Goal: Information Seeking & Learning: Find specific fact

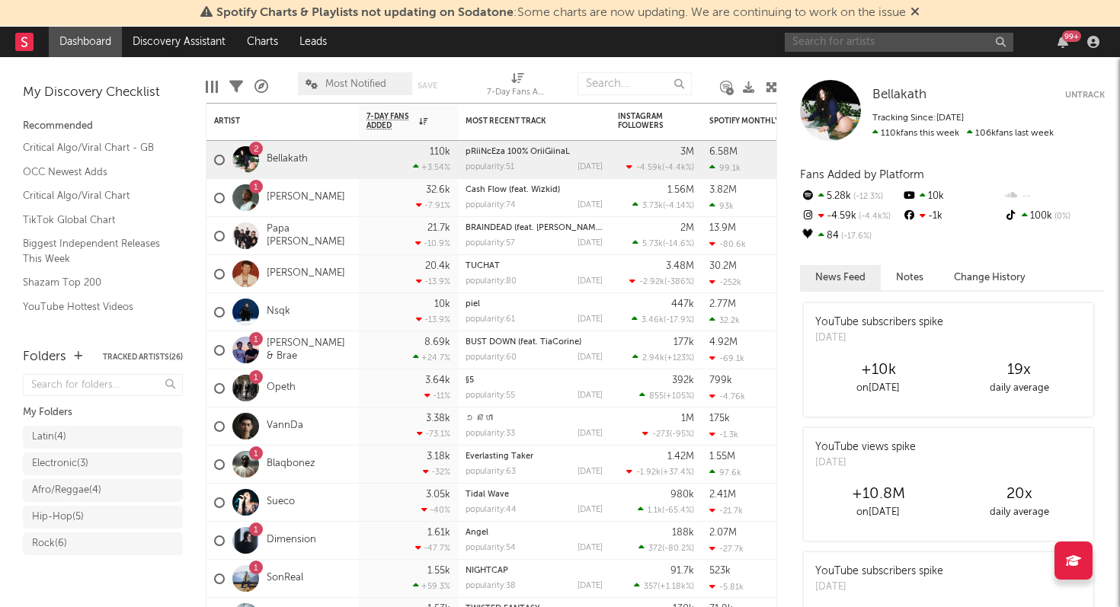
click at [875, 46] on input "text" at bounding box center [899, 42] width 229 height 19
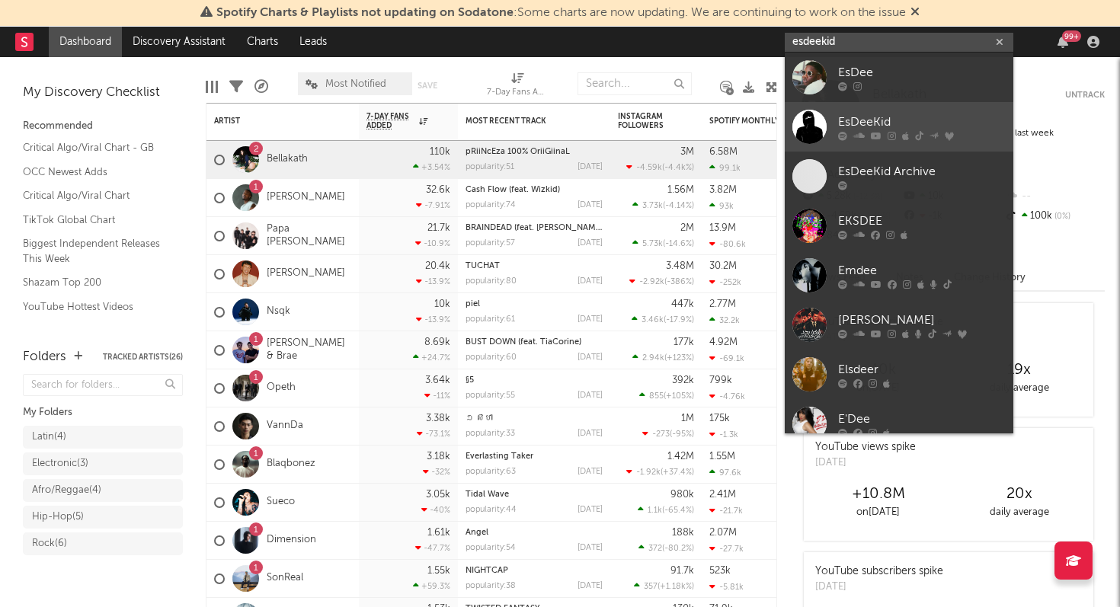
type input "esdeekid"
click at [868, 120] on div "EsDeeKid" at bounding box center [922, 122] width 168 height 18
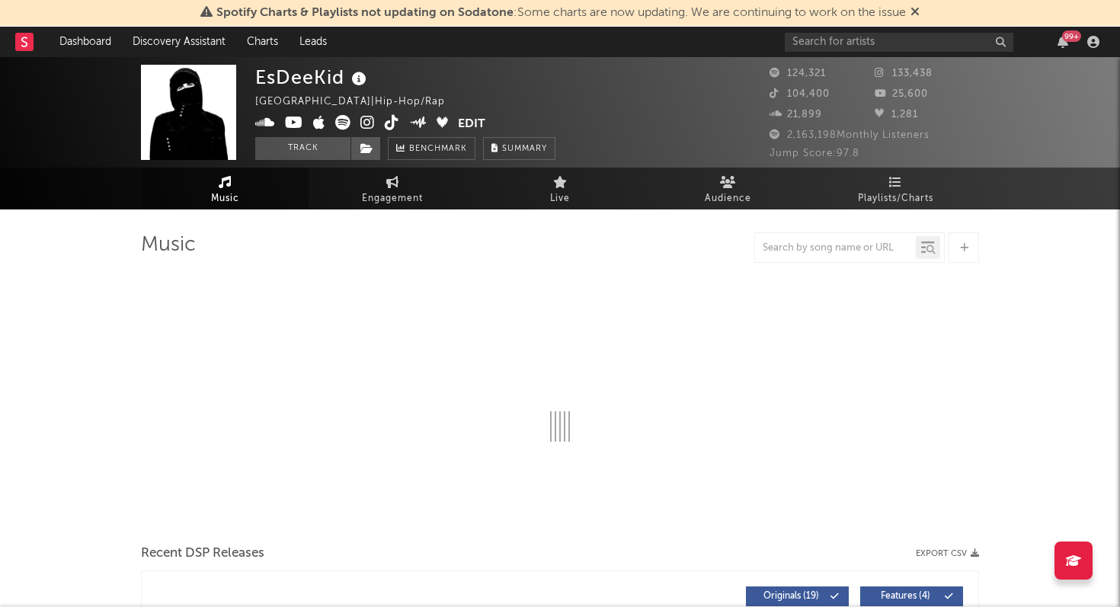
select select "6m"
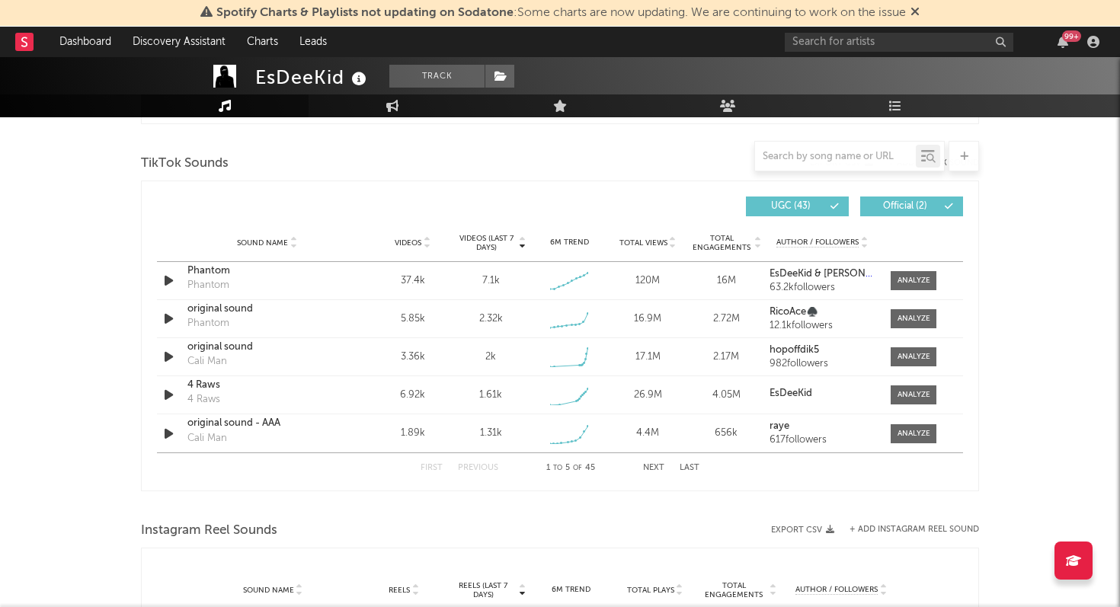
scroll to position [1013, 0]
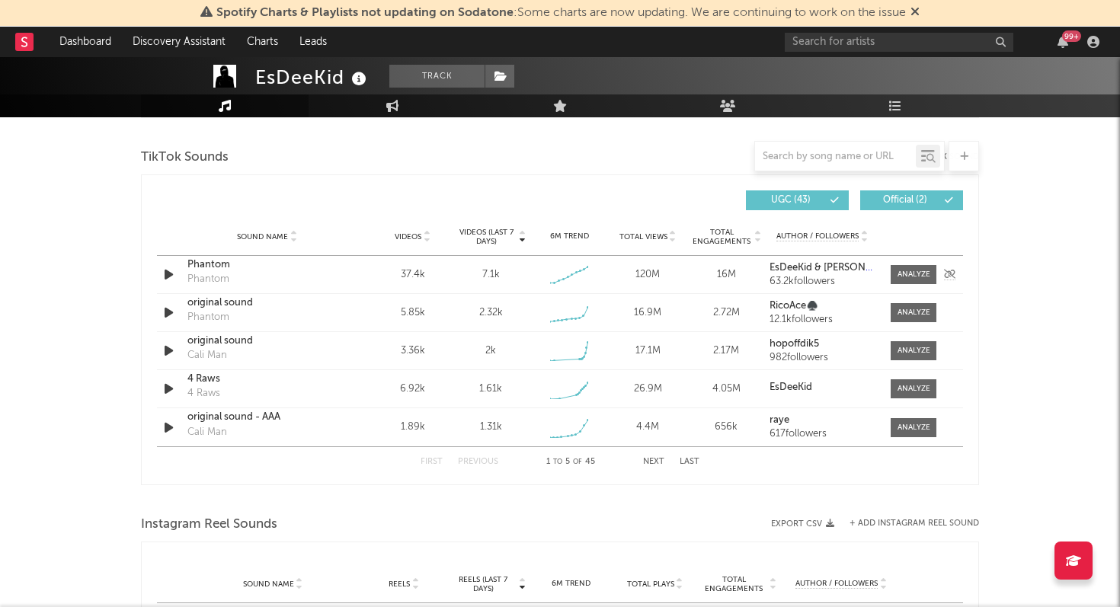
click at [482, 272] on div "7.1k" at bounding box center [491, 274] width 18 height 15
click at [915, 277] on div at bounding box center [914, 274] width 33 height 11
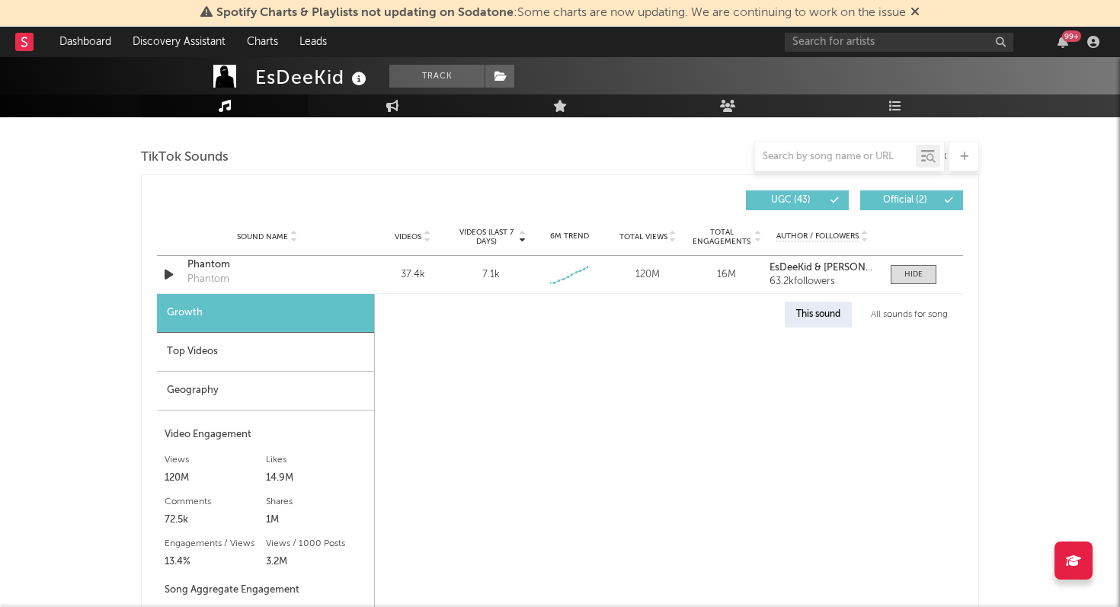
select select "6m"
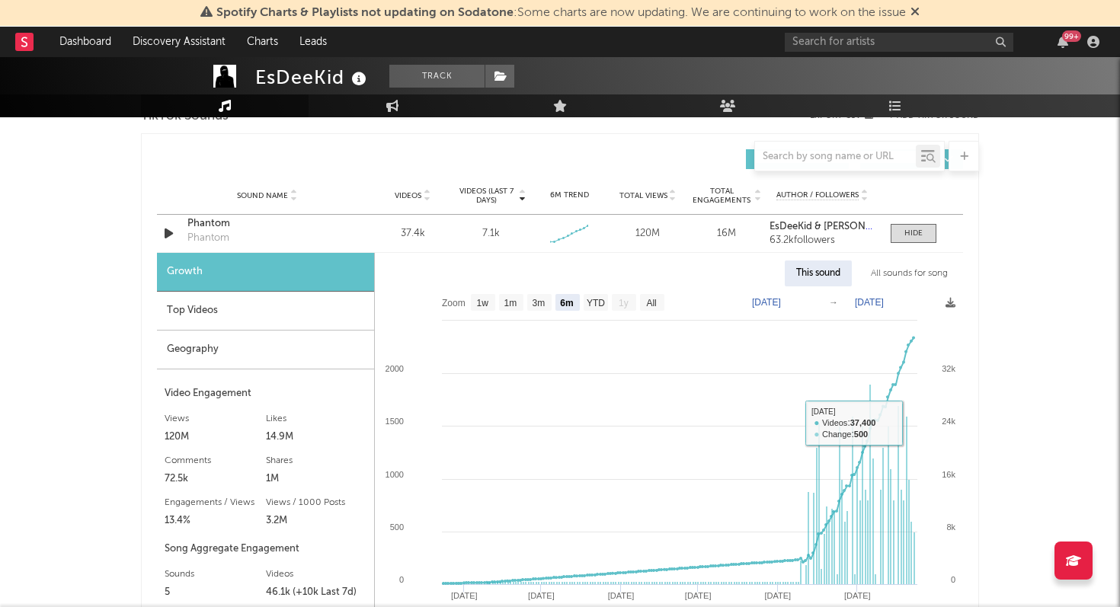
scroll to position [1044, 0]
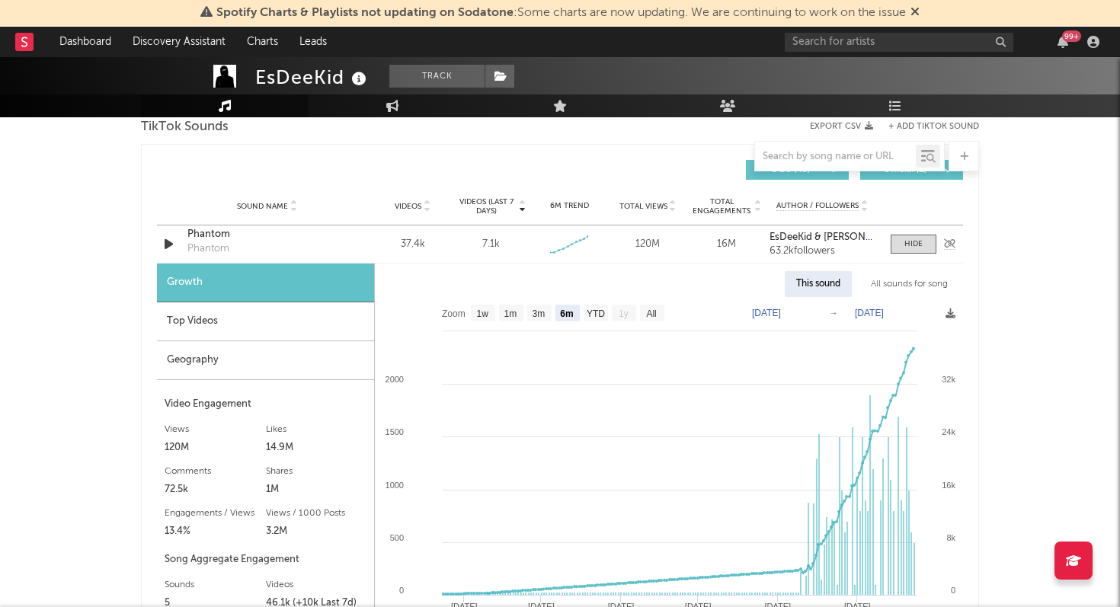
click at [488, 243] on div "7.1k" at bounding box center [491, 244] width 18 height 15
copy div "7.1k"
